Goal: Find specific page/section: Find specific page/section

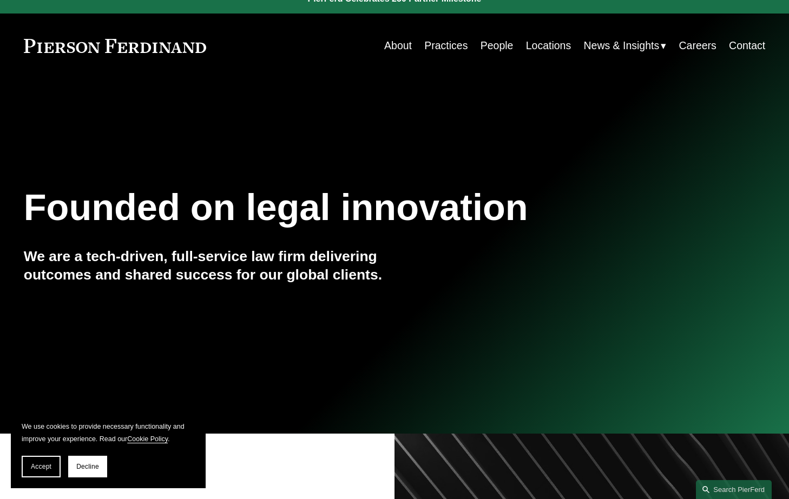
scroll to position [17, 0]
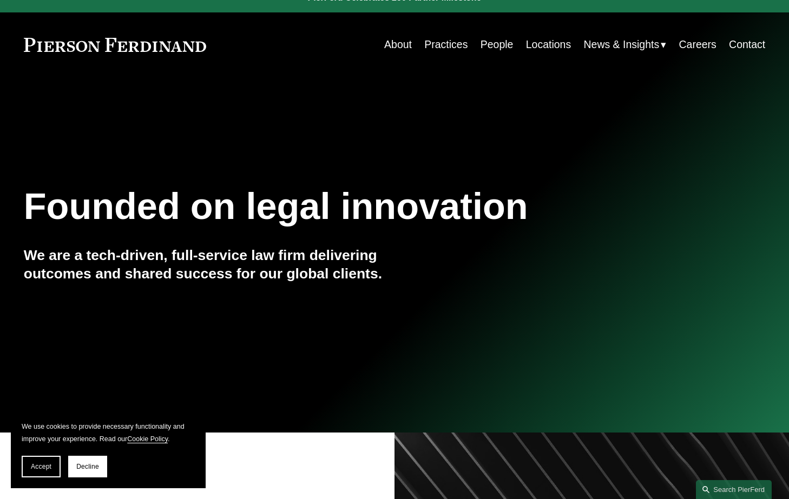
click at [482, 44] on link "People" at bounding box center [496, 44] width 33 height 21
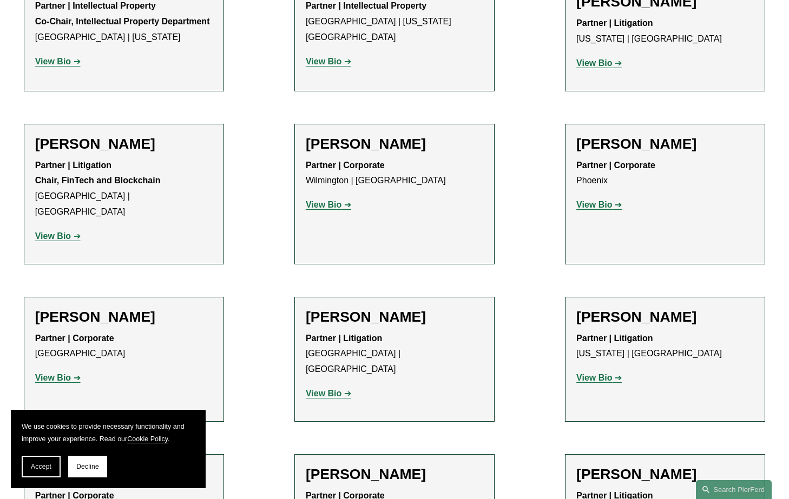
scroll to position [7312, 0]
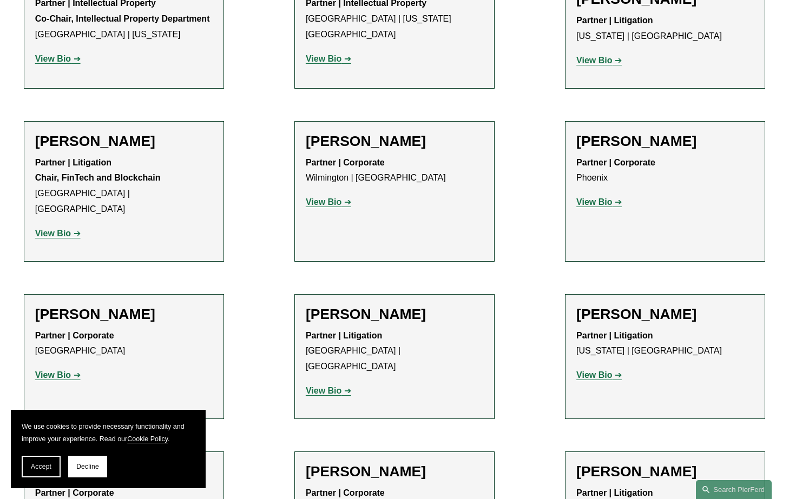
click at [249, 293] on ul "Filter Location All Atlanta Austin Bellevue Boston Charlotte Chicago Cincinnati…" at bounding box center [394, 71] width 789 height 14108
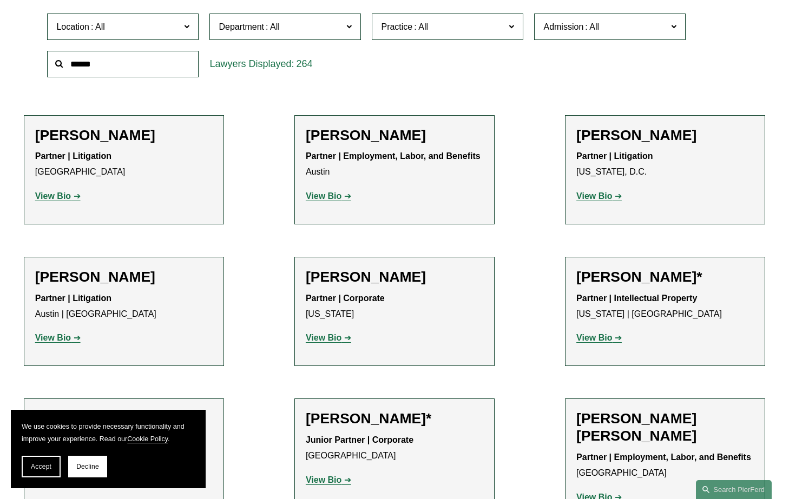
scroll to position [0, 0]
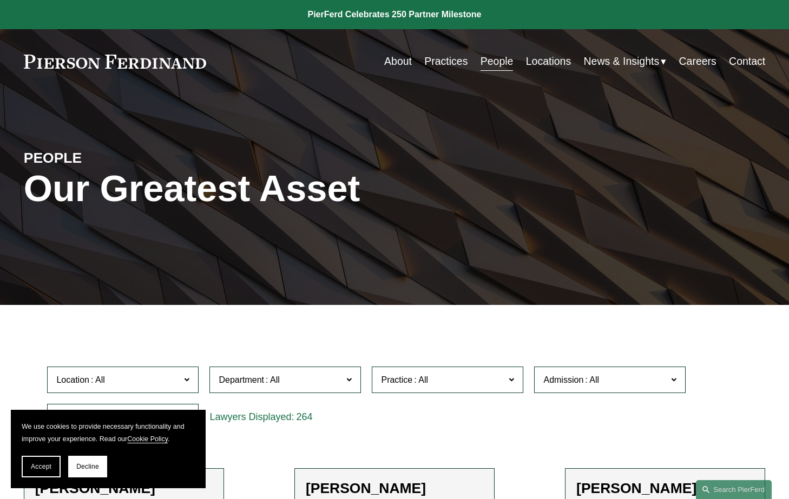
click at [447, 64] on link "Practices" at bounding box center [445, 61] width 43 height 21
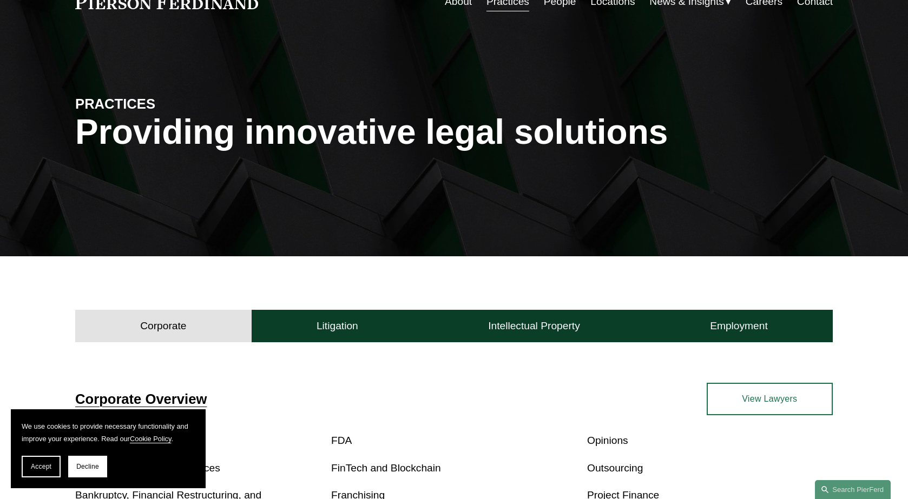
scroll to position [24, 0]
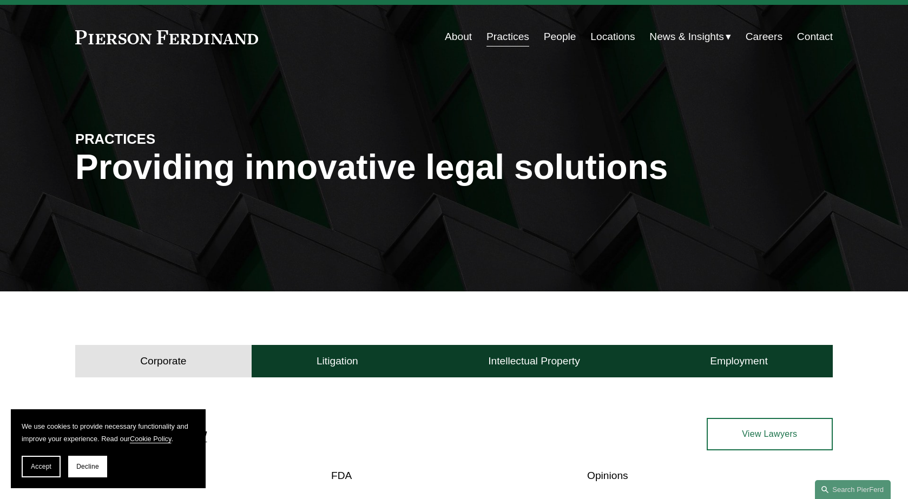
click at [573, 36] on nav "About Practices People Locations News & Insights News Insights Blogs Careers Co…" at bounding box center [639, 37] width 388 height 21
click at [565, 32] on link "People" at bounding box center [560, 37] width 32 height 21
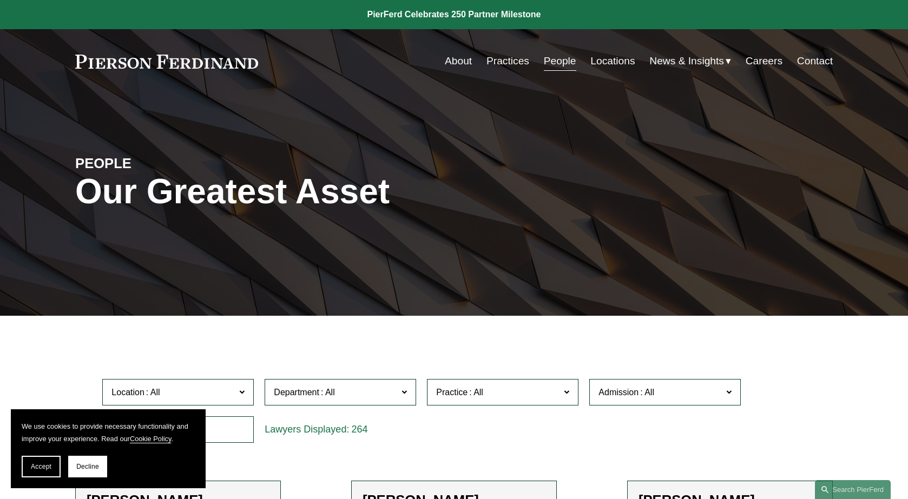
scroll to position [11290, 0]
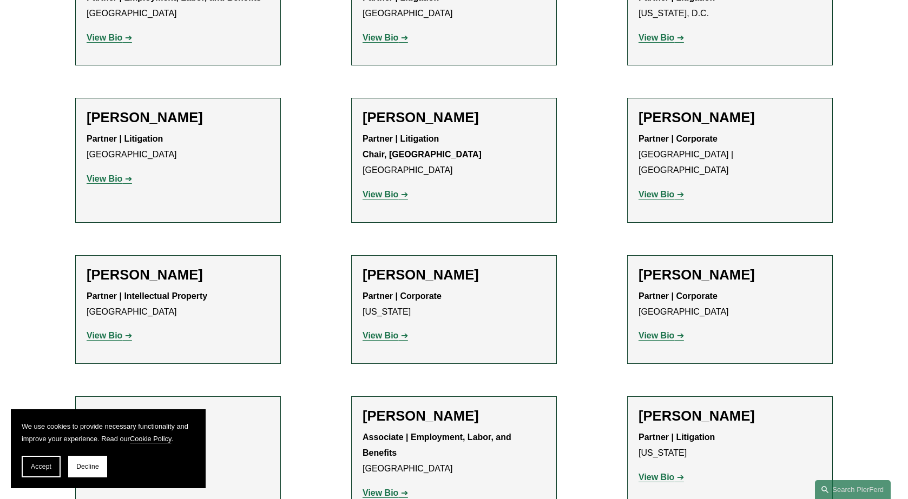
scroll to position [11792, 0]
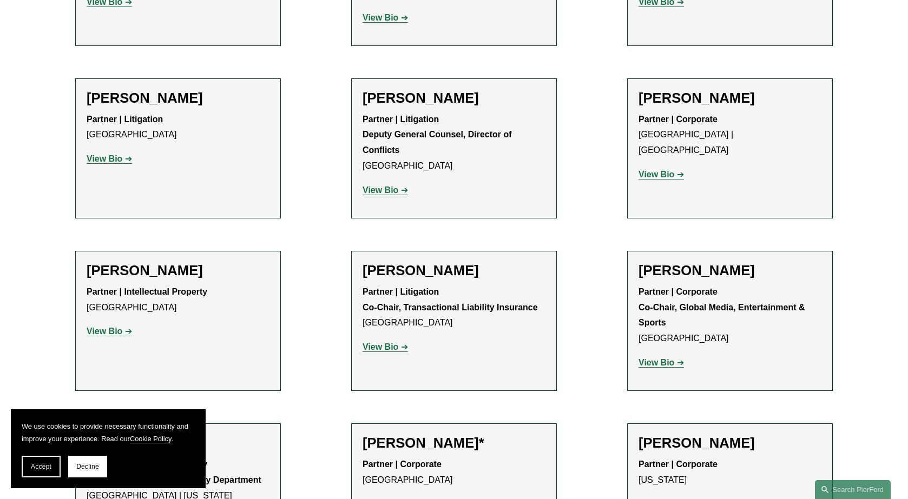
drag, startPoint x: 638, startPoint y: 196, endPoint x: 782, endPoint y: 202, distance: 144.0
copy h2 "Denise M. Stevens"
